Goal: Information Seeking & Learning: Find contact information

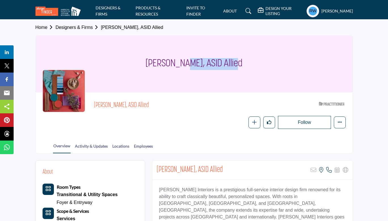
drag, startPoint x: 201, startPoint y: 62, endPoint x: 148, endPoint y: 62, distance: 52.2
click at [148, 62] on h1 "[PERSON_NAME], ASID Allied" at bounding box center [194, 64] width 97 height 57
copy h1 "Laura Sockrider"
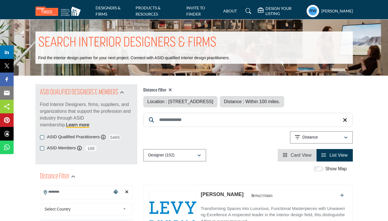
type input "**********"
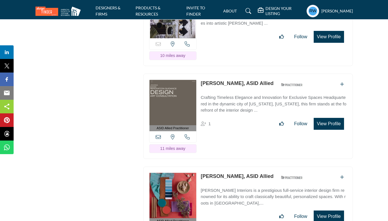
scroll to position [5622, 0]
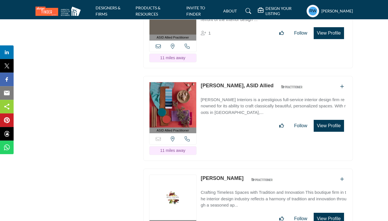
scroll to position [5699, 0]
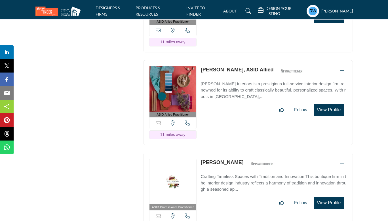
drag, startPoint x: 201, startPoint y: 147, endPoint x: 232, endPoint y: 146, distance: 31.2
click at [232, 153] on div "ASID Professional Practitioner ASID Professional Practitioners have successfull…" at bounding box center [248, 195] width 210 height 85
copy link "[PERSON_NAME]"
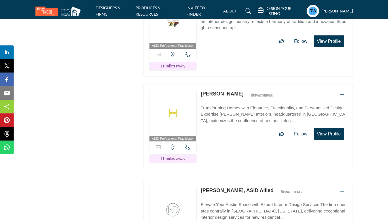
scroll to position [5867, 0]
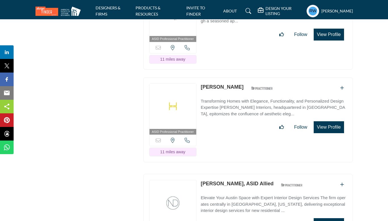
drag, startPoint x: 200, startPoint y: 70, endPoint x: 242, endPoint y: 69, distance: 42.0
click at [242, 77] on div "ASID Professional Practitioner ASID Professional Practitioners have successfull…" at bounding box center [248, 119] width 210 height 85
copy link "[PERSON_NAME]"
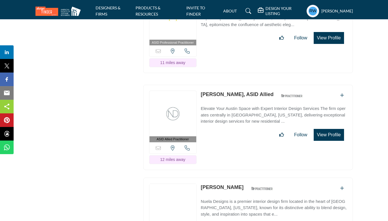
scroll to position [5959, 0]
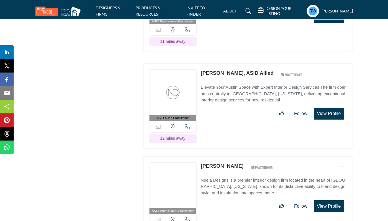
scroll to position [5990, 0]
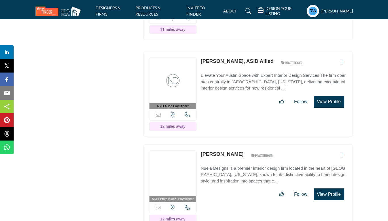
drag, startPoint x: 200, startPoint y: 43, endPoint x: 224, endPoint y: 45, distance: 24.5
click at [224, 52] on div "ASID Allied Practitioner ASID Allied Practitioners have successfully completed …" at bounding box center [248, 94] width 210 height 85
copy link "Lisa Diaz,"
drag, startPoint x: 250, startPoint y: 135, endPoint x: 201, endPoint y: 135, distance: 49.7
click at [201, 145] on div "ASID Professional Practitioner ASID Professional Practitioners have successfull…" at bounding box center [248, 187] width 210 height 85
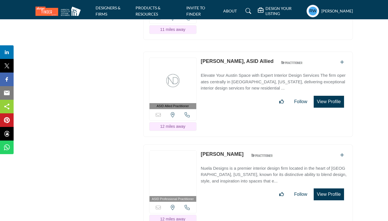
copy link "[PERSON_NAME]"
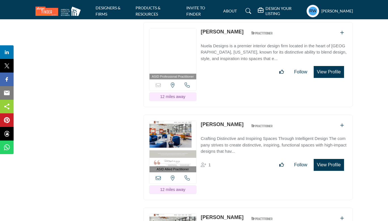
scroll to position [6128, 0]
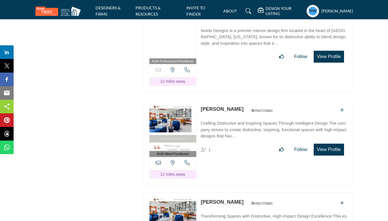
drag, startPoint x: 239, startPoint y: 89, endPoint x: 201, endPoint y: 90, distance: 38.0
click at [201, 100] on div "ASID Allied Practitioner ASID Allied Practitioners have successfully completed …" at bounding box center [248, 142] width 210 height 85
copy link "[PERSON_NAME]"
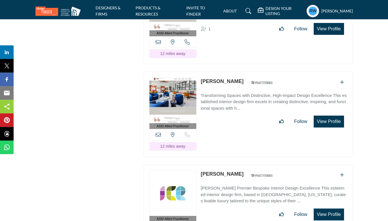
scroll to position [6251, 0]
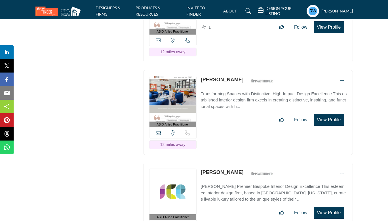
drag, startPoint x: 239, startPoint y: 61, endPoint x: 202, endPoint y: 63, distance: 36.6
click at [202, 76] on div "Heather Brown ASID Qualified Practitioner who validates work and experience to …" at bounding box center [238, 81] width 75 height 10
copy link "[PERSON_NAME]"
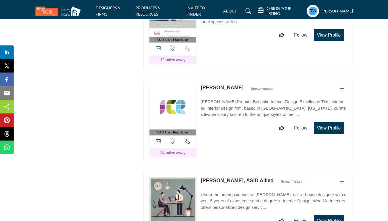
scroll to position [6343, 0]
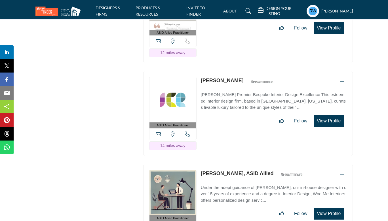
drag, startPoint x: 233, startPoint y: 60, endPoint x: 200, endPoint y: 59, distance: 32.4
click at [200, 71] on div "ASID Allied Practitioner ASID Allied Practitioners have successfully completed …" at bounding box center [248, 113] width 210 height 85
copy link "[PERSON_NAME]"
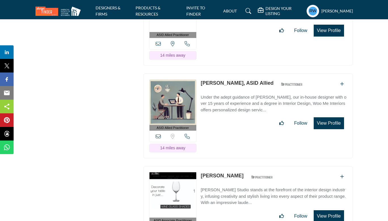
scroll to position [6435, 0]
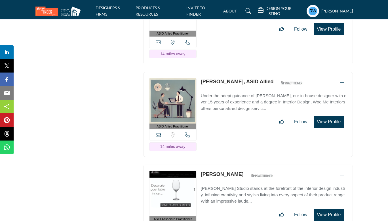
drag, startPoint x: 200, startPoint y: 61, endPoint x: 231, endPoint y: 62, distance: 30.9
click at [231, 72] on div "ASID Allied Practitioner ASID Allied Practitioners have successfully completed …" at bounding box center [248, 114] width 210 height 85
copy link "Julie Kuney,"
drag, startPoint x: 238, startPoint y: 155, endPoint x: 201, endPoint y: 156, distance: 36.9
click at [201, 171] on div "Diahann Potter ASID Qualified Practitioner who validates work and experience to…" at bounding box center [238, 176] width 75 height 10
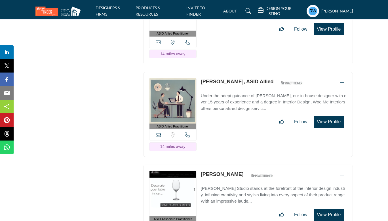
copy link "[PERSON_NAME]"
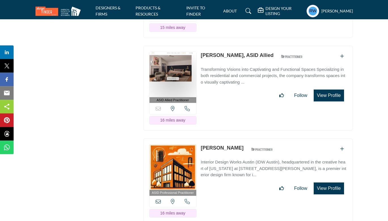
scroll to position [6649, 0]
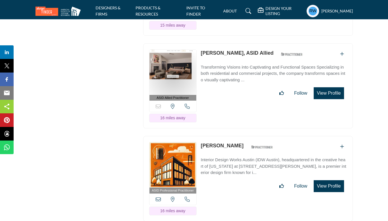
click at [202, 50] on link "[PERSON_NAME], ASID Allied" at bounding box center [237, 53] width 73 height 6
drag, startPoint x: 200, startPoint y: 32, endPoint x: 236, endPoint y: 33, distance: 36.1
click at [236, 43] on div "ASID Allied Practitioner ASID Allied Practitioners have successfully completed …" at bounding box center [248, 85] width 210 height 85
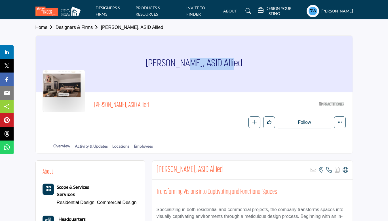
drag, startPoint x: 145, startPoint y: 64, endPoint x: 200, endPoint y: 63, distance: 55.4
click at [200, 63] on div "[PERSON_NAME], ASID Allied" at bounding box center [194, 64] width 317 height 57
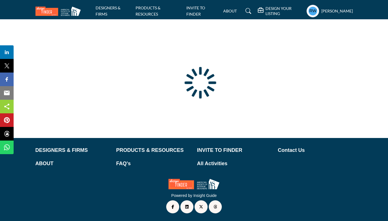
scroll to position [31, 0]
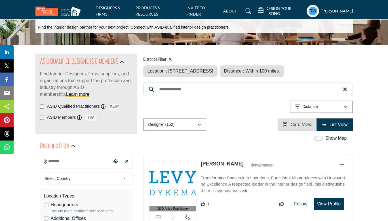
type input "**********"
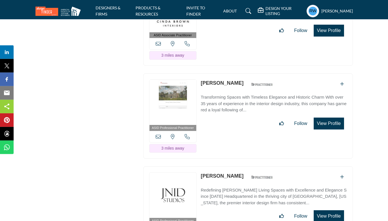
scroll to position [1754, 0]
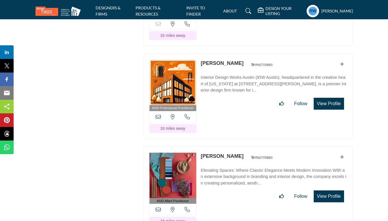
scroll to position [6747, 0]
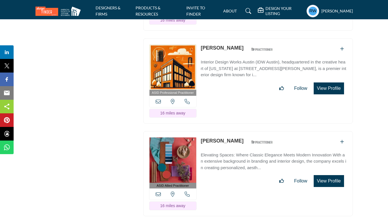
drag, startPoint x: 232, startPoint y: 28, endPoint x: 201, endPoint y: 29, distance: 31.6
click at [201, 38] on div "ASID Professional Practitioner ASID Professional Practitioners have successfull…" at bounding box center [248, 80] width 210 height 85
copy link "Maria Martin"
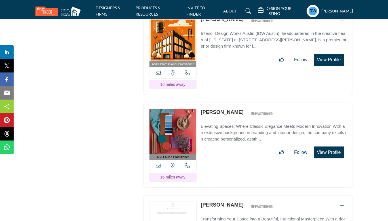
scroll to position [6778, 0]
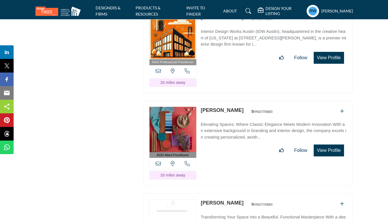
drag, startPoint x: 245, startPoint y: 91, endPoint x: 202, endPoint y: 90, distance: 43.7
click at [202, 107] on div "Michelle Leonard ASID Qualified Practitioner who validates work and experience …" at bounding box center [238, 112] width 75 height 10
copy div "[PERSON_NAME]"
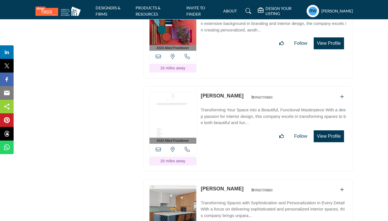
scroll to position [6900, 0]
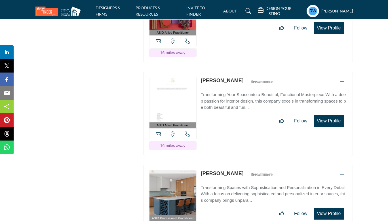
drag, startPoint x: 241, startPoint y: 58, endPoint x: 201, endPoint y: 62, distance: 39.6
click at [201, 77] on div "Robin Gonzales ASID Qualified Practitioner who validates work and experience to…" at bounding box center [238, 82] width 75 height 10
copy link "Robin Gonzales"
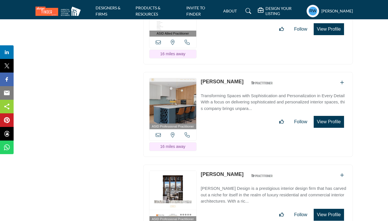
scroll to position [7004, 0]
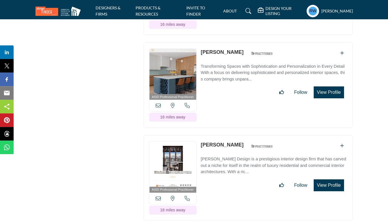
scroll to position [7026, 0]
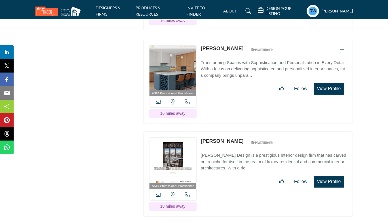
drag, startPoint x: 234, startPoint y: 28, endPoint x: 201, endPoint y: 28, distance: 32.6
click at [201, 45] on div "Julie Roberts ASID Qualified Practitioner who validates work and experience to …" at bounding box center [238, 50] width 75 height 10
copy link "[PERSON_NAME]"
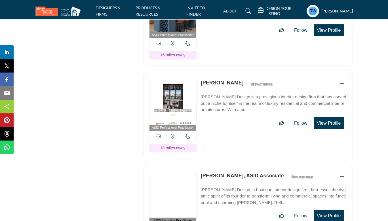
scroll to position [7087, 0]
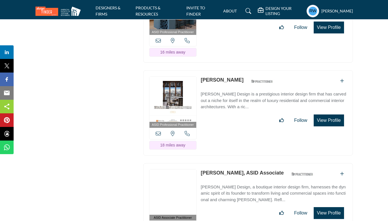
drag, startPoint x: 230, startPoint y: 59, endPoint x: 202, endPoint y: 59, distance: 27.8
click at [202, 76] on div "Donna Figg ASID Qualified Practitioner who validates work and experience to hol…" at bounding box center [238, 81] width 75 height 10
copy link "[PERSON_NAME]"
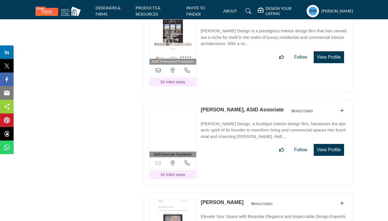
scroll to position [7164, 0]
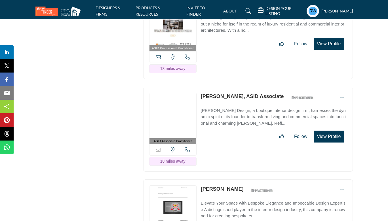
drag, startPoint x: 199, startPoint y: 75, endPoint x: 225, endPoint y: 76, distance: 25.8
click at [225, 87] on div "ASID Associate Practitioner ASID Associate Practitioners have a degree in any m…" at bounding box center [248, 129] width 210 height 85
copy link "Allie Blair,"
drag, startPoint x: 198, startPoint y: 166, endPoint x: 236, endPoint y: 167, distance: 38.0
click at [236, 180] on div "ASID Allied Practitioner ASID Allied Practitioners have successfully completed …" at bounding box center [248, 222] width 210 height 85
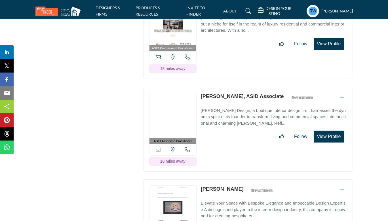
copy div "Sorry, but this listing is on a subscription plan which does not allow users to…"
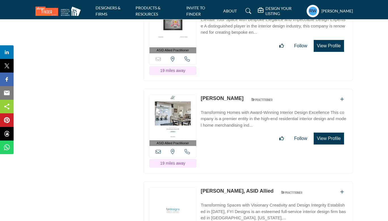
scroll to position [7363, 0]
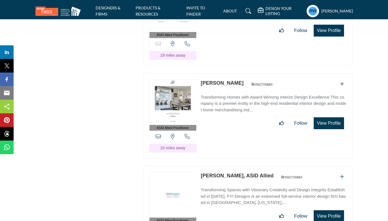
drag, startPoint x: 201, startPoint y: 61, endPoint x: 237, endPoint y: 60, distance: 36.4
click at [237, 74] on div "ASID Allied Practitioner ASID Allied Practitioners have successfully completed …" at bounding box center [248, 116] width 210 height 85
copy link "[PERSON_NAME]"
click at [240, 184] on link "Transforming Spaces with Visionary Creativity and Design Integrity Established …" at bounding box center [274, 195] width 146 height 23
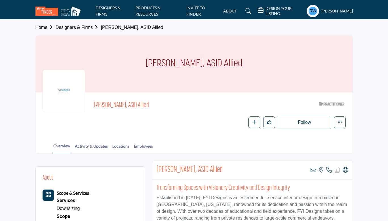
click at [211, 66] on div "[PERSON_NAME], ASID Allied" at bounding box center [194, 64] width 317 height 57
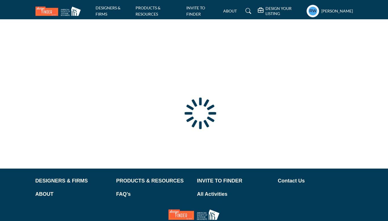
scroll to position [31, 0]
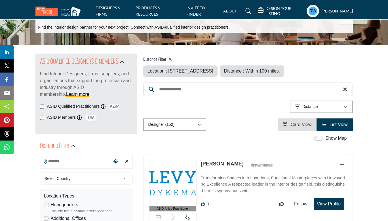
type input "**********"
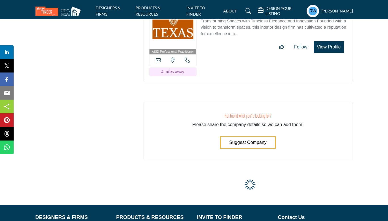
scroll to position [2108, 0]
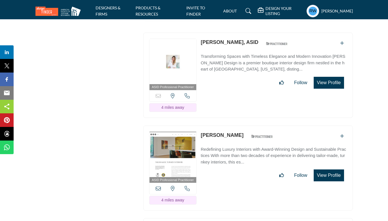
click at [91, 61] on div "ASID QUALIFIED DESIGNERS & MEMBERS Find Interior Designers, firms, suppliers, a…" at bounding box center [86, 16] width 108 height 4080
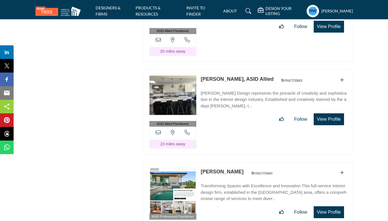
scroll to position [7568, 0]
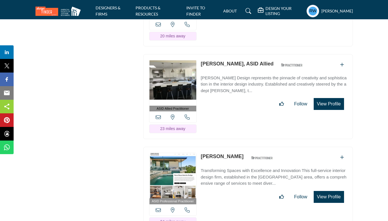
drag, startPoint x: 199, startPoint y: 41, endPoint x: 235, endPoint y: 45, distance: 35.9
click at [235, 54] on div "ASID Allied Practitioner ASID Allied Practitioners have successfully completed …" at bounding box center [248, 96] width 210 height 85
copy link "Kelly Azzarell"
drag, startPoint x: 235, startPoint y: 133, endPoint x: 201, endPoint y: 134, distance: 33.5
click at [201, 153] on div "Dawn Hearn ASID Qualified Practitioner who validates work and experience to hol…" at bounding box center [238, 158] width 75 height 10
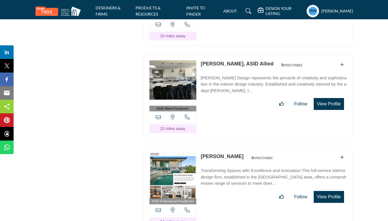
copy div "[PERSON_NAME]"
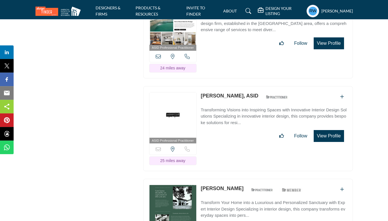
scroll to position [7737, 0]
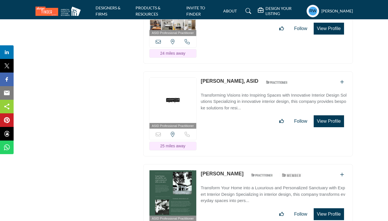
drag, startPoint x: 200, startPoint y: 59, endPoint x: 236, endPoint y: 58, distance: 36.9
click at [236, 72] on div "ASID Professional Practitioner ASID Professional Practitioners have successfull…" at bounding box center [248, 114] width 210 height 85
copy link "Jessica Mason"
drag, startPoint x: 199, startPoint y: 150, endPoint x: 219, endPoint y: 148, distance: 20.5
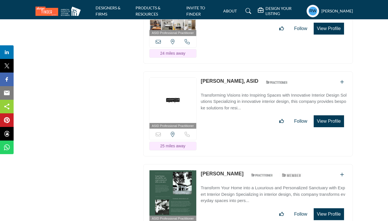
click at [219, 164] on div "ASID Professional Practitioner ASID Professional Practitioners have successfull…" at bounding box center [248, 206] width 210 height 85
drag, startPoint x: 201, startPoint y: 150, endPoint x: 247, endPoint y: 151, distance: 46.6
click at [247, 164] on div "ASID Professional Practitioner ASID Professional Practitioners have successfull…" at bounding box center [248, 206] width 210 height 85
copy link "[PERSON_NAME]"
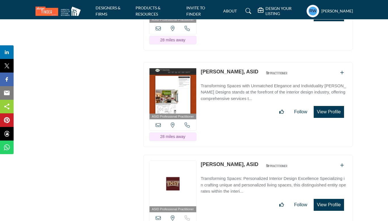
scroll to position [7951, 0]
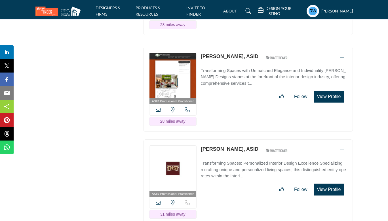
drag, startPoint x: 200, startPoint y: 33, endPoint x: 236, endPoint y: 35, distance: 36.1
click at [236, 47] on div "ASID Professional Practitioner ASID Professional Practitioners have successfull…" at bounding box center [248, 89] width 210 height 85
copy link "Doris Younger"
drag, startPoint x: 200, startPoint y: 125, endPoint x: 230, endPoint y: 128, distance: 30.5
click at [230, 140] on div "ASID Professional Practitioner ASID Professional Practitioners have successfull…" at bounding box center [248, 182] width 210 height 85
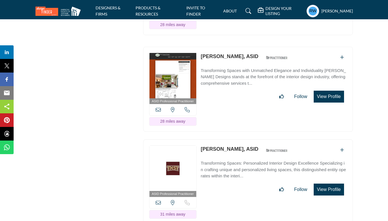
copy link "Jene Laman"
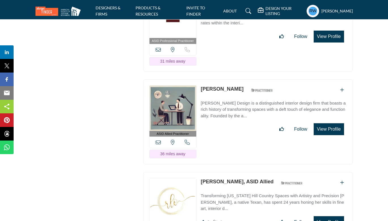
scroll to position [8120, 0]
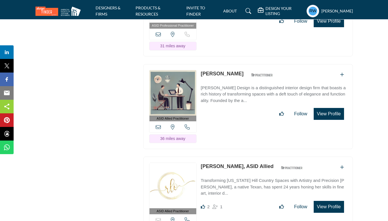
drag, startPoint x: 263, startPoint y: 51, endPoint x: 202, endPoint y: 51, distance: 60.5
click at [202, 70] on div "Heather Hutto Lehmberg ASID Qualified Practitioner who validates work and exper…" at bounding box center [238, 75] width 75 height 10
copy link "[PERSON_NAME]"
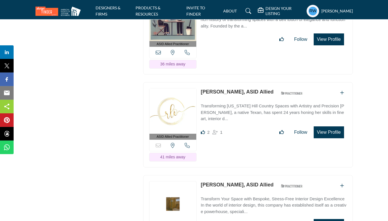
scroll to position [8197, 0]
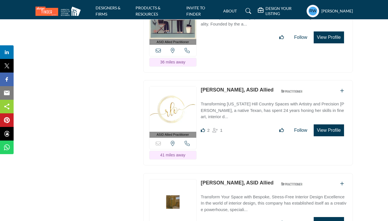
drag, startPoint x: 200, startPoint y: 64, endPoint x: 240, endPoint y: 66, distance: 40.3
click at [240, 80] on div "ASID Allied Practitioner ASID Allied Practitioners have successfully completed …" at bounding box center [248, 122] width 210 height 85
copy link "Rebecca O'Shea"
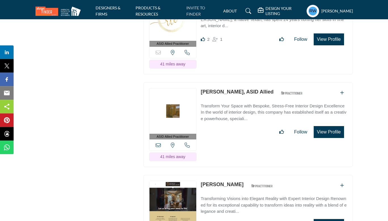
scroll to position [8304, 0]
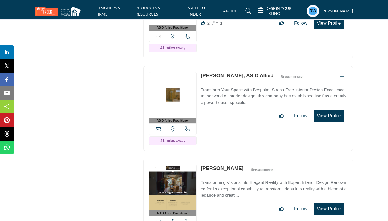
drag, startPoint x: 199, startPoint y: 50, endPoint x: 248, endPoint y: 50, distance: 48.5
click at [248, 66] on div "ASID Allied Practitioner ASID Allied Practitioners have successfully completed …" at bounding box center [248, 108] width 210 height 85
copy link "Jacquelyn Woolard"
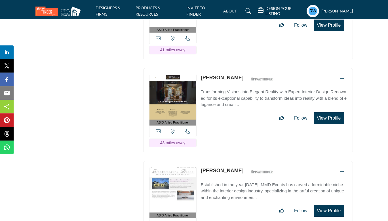
scroll to position [8396, 0]
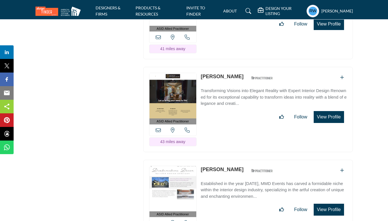
drag, startPoint x: 200, startPoint y: 49, endPoint x: 234, endPoint y: 51, distance: 34.1
click at [234, 67] on div "ASID Allied Practitioner ASID Allied Practitioners have successfully completed …" at bounding box center [248, 109] width 210 height 85
copy link "[PERSON_NAME]"
drag, startPoint x: 200, startPoint y: 144, endPoint x: 231, endPoint y: 144, distance: 31.2
click at [231, 160] on div "ASID Allied Practitioner ASID Allied Practitioners have successfully completed …" at bounding box center [248, 202] width 210 height 85
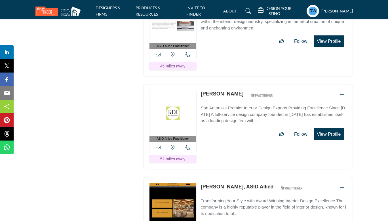
scroll to position [8580, 0]
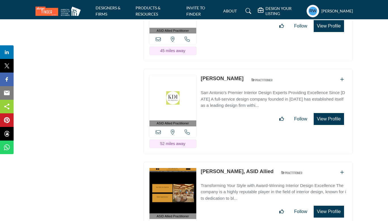
drag, startPoint x: 201, startPoint y: 54, endPoint x: 229, endPoint y: 53, distance: 28.7
click at [229, 69] on div "ASID Allied Practitioner ASID Allied Practitioners have successfully completed …" at bounding box center [248, 111] width 210 height 85
drag, startPoint x: 200, startPoint y: 145, endPoint x: 242, endPoint y: 144, distance: 42.0
click at [242, 162] on div "ASID Allied Practitioner ASID Allied Practitioners have successfully completed …" at bounding box center [248, 204] width 210 height 85
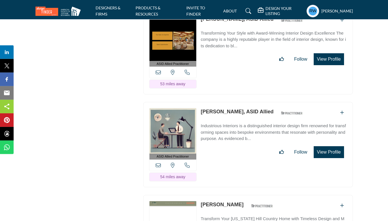
scroll to position [8748, 0]
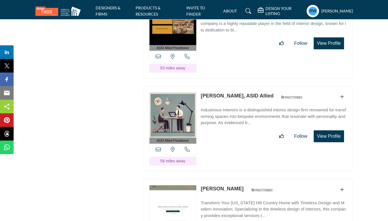
drag, startPoint x: 200, startPoint y: 68, endPoint x: 232, endPoint y: 69, distance: 31.2
click at [232, 86] on div "ASID Allied Practitioner ASID Allied Practitioners have successfully completed …" at bounding box center [248, 128] width 210 height 85
drag, startPoint x: 201, startPoint y: 162, endPoint x: 245, endPoint y: 164, distance: 44.3
click at [245, 179] on div "ASID Allied Practitioner ASID Allied Practitioners have successfully completed …" at bounding box center [248, 221] width 210 height 85
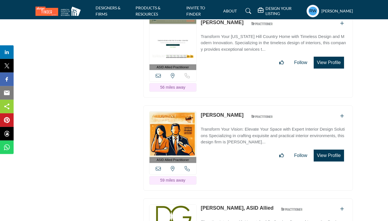
scroll to position [8932, 0]
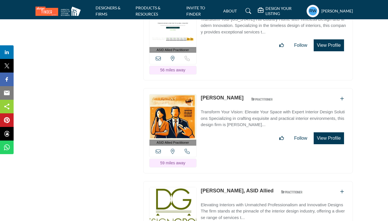
drag, startPoint x: 200, startPoint y: 72, endPoint x: 243, endPoint y: 72, distance: 42.9
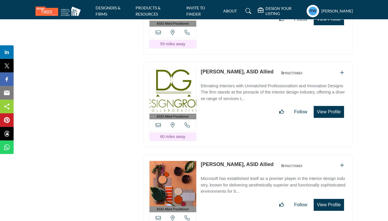
scroll to position [9055, 0]
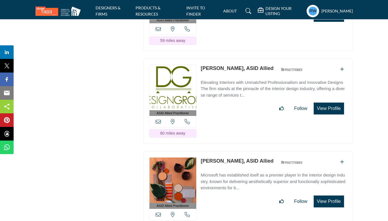
drag, startPoint x: 200, startPoint y: 39, endPoint x: 240, endPoint y: 41, distance: 40.4
click at [240, 59] on div "ASID Allied Practitioner ASID Allied Practitioners have successfully completed …" at bounding box center [248, 101] width 210 height 85
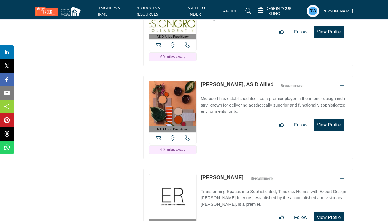
scroll to position [9147, 0]
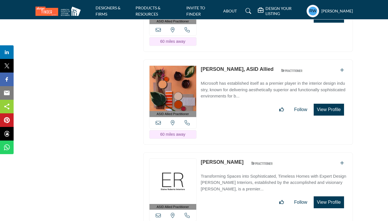
drag, startPoint x: 201, startPoint y: 43, endPoint x: 227, endPoint y: 45, distance: 26.2
click at [227, 60] on div "ASID Allied Practitioner ASID Allied Practitioners have successfully completed …" at bounding box center [248, 102] width 210 height 85
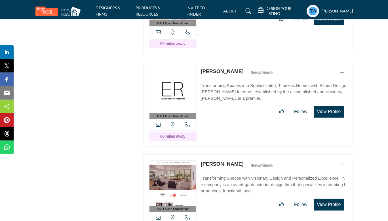
scroll to position [9239, 0]
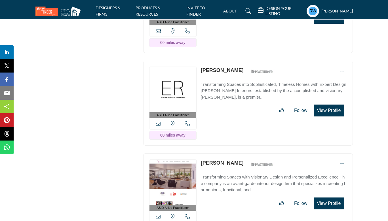
drag, startPoint x: 200, startPoint y: 42, endPoint x: 237, endPoint y: 42, distance: 36.6
click at [237, 61] on div "ASID Allied Practitioner ASID Allied Practitioners have successfully completed …" at bounding box center [248, 103] width 210 height 85
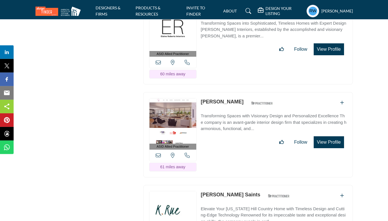
scroll to position [9315, 0]
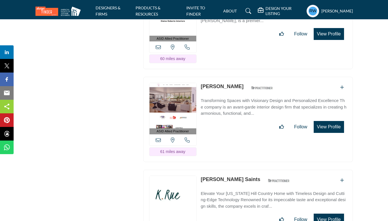
click at [201, 84] on link "[PERSON_NAME]" at bounding box center [222, 87] width 43 height 6
drag, startPoint x: 200, startPoint y: 57, endPoint x: 252, endPoint y: 55, distance: 51.7
click at [252, 77] on div "ASID Allied Practitioner ASID Allied Practitioners have successfully completed …" at bounding box center [248, 119] width 210 height 85
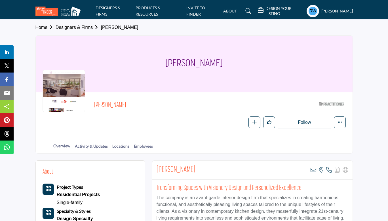
drag, startPoint x: 156, startPoint y: 66, endPoint x: 240, endPoint y: 68, distance: 84.1
click at [240, 68] on div "[PERSON_NAME]" at bounding box center [194, 64] width 317 height 57
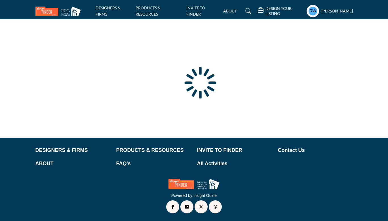
scroll to position [31, 0]
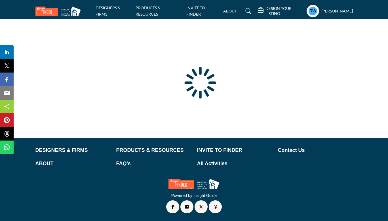
type input "**********"
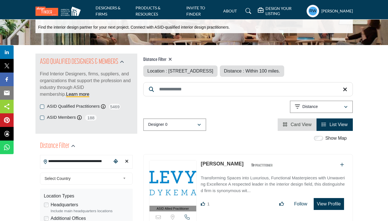
scroll to position [0, 0]
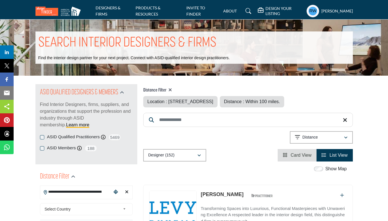
click at [239, 156] on div "Designer (152) All (161) Designer (152) Products (0) Projects (9)" at bounding box center [248, 155] width 210 height 12
click at [229, 158] on div "Designer (152) All (161) Designer (152) Products (0) Projects (9)" at bounding box center [248, 155] width 210 height 12
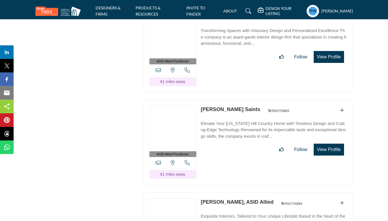
scroll to position [9387, 0]
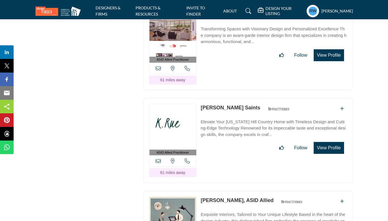
drag, startPoint x: 200, startPoint y: 80, endPoint x: 232, endPoint y: 79, distance: 33.0
click at [232, 98] on div "ASID Allied Practitioner ASID Allied Practitioners have successfully completed …" at bounding box center [248, 140] width 210 height 85
copy link "[PERSON_NAME] Saints"
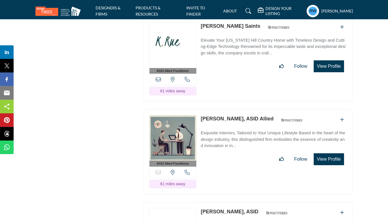
scroll to position [9479, 0]
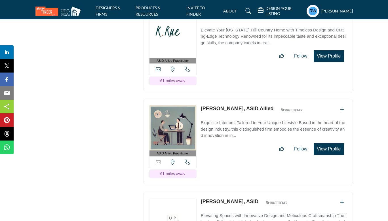
drag, startPoint x: 199, startPoint y: 80, endPoint x: 242, endPoint y: 75, distance: 43.2
click at [242, 99] on div "ASID Allied Practitioner ASID Allied Practitioners have successfully completed …" at bounding box center [248, 141] width 210 height 85
copy link "[PERSON_NAME]"
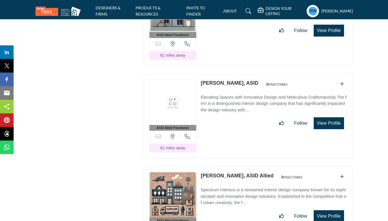
scroll to position [9602, 0]
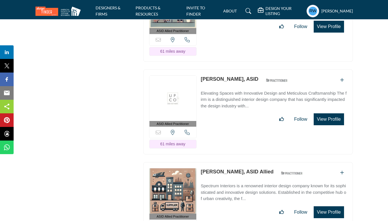
drag, startPoint x: 200, startPoint y: 50, endPoint x: 244, endPoint y: 50, distance: 43.7
click at [244, 70] on div "ASID Allied Practitioner ASID Allied Practitioners have successfully completed …" at bounding box center [248, 112] width 210 height 85
copy link "[PERSON_NAME]"
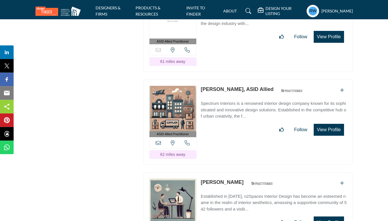
scroll to position [9694, 0]
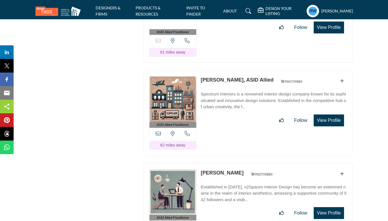
drag, startPoint x: 200, startPoint y: 50, endPoint x: 238, endPoint y: 47, distance: 38.4
click at [238, 70] on div "ASID Allied Practitioner ASID Allied Practitioners have successfully completed …" at bounding box center [248, 112] width 210 height 85
copy link "[PERSON_NAME]"
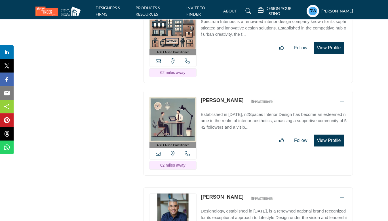
scroll to position [9770, 0]
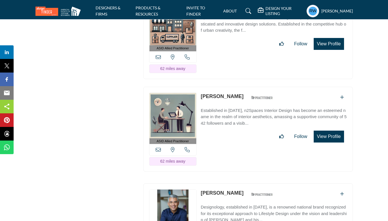
drag, startPoint x: 198, startPoint y: 67, endPoint x: 240, endPoint y: 66, distance: 42.3
click at [240, 87] on div "ASID Allied Practitioner ASID Allied Practitioners have successfully completed …" at bounding box center [248, 129] width 210 height 85
copy div "View email address of this listing View the location of this listing Call Numbe…"
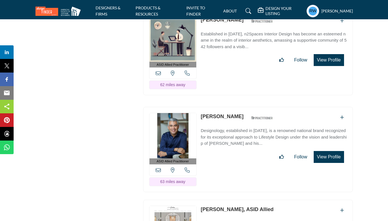
scroll to position [9862, 0]
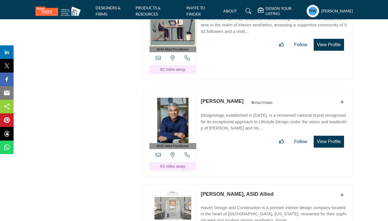
drag, startPoint x: 200, startPoint y: 70, endPoint x: 236, endPoint y: 70, distance: 35.5
click at [236, 92] on div "ASID Allied Practitioner ASID Allied Practitioners have successfully completed …" at bounding box center [248, 134] width 210 height 85
copy link "[PERSON_NAME]"
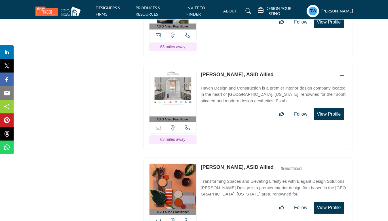
scroll to position [9985, 0]
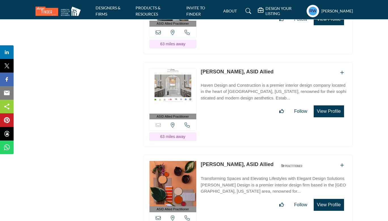
drag, startPoint x: 200, startPoint y: 42, endPoint x: 229, endPoint y: 42, distance: 29.2
click at [229, 62] on div "ASID Allied Practitioner ASID Allied Practitioners have successfully completed …" at bounding box center [248, 104] width 210 height 85
copy link "[PERSON_NAME]"
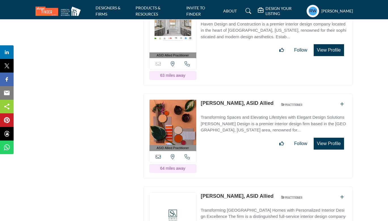
scroll to position [10062, 0]
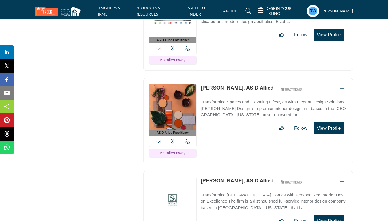
drag, startPoint x: 199, startPoint y: 57, endPoint x: 237, endPoint y: 58, distance: 38.0
click at [237, 78] on div "ASID Allied Practitioner ASID Allied Practitioners have successfully completed …" at bounding box center [248, 120] width 210 height 85
copy link "[PERSON_NAME]"
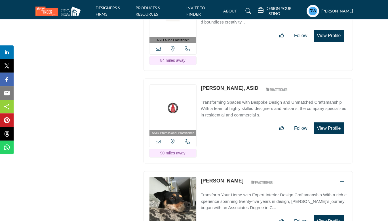
scroll to position [13279, 0]
